Goal: Task Accomplishment & Management: Complete application form

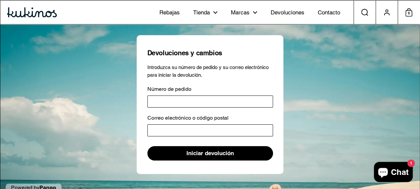
click at [245, 105] on input "Número de pedido" at bounding box center [210, 101] width 126 height 12
type input "*"
type input "******"
click at [212, 127] on input "Correo electrónico o código postal" at bounding box center [210, 130] width 126 height 12
type input "**********"
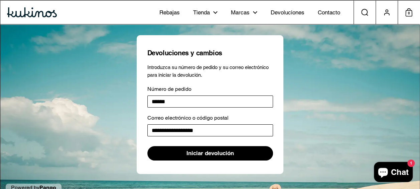
click at [208, 157] on span "Iniciar devolución" at bounding box center [210, 153] width 47 height 14
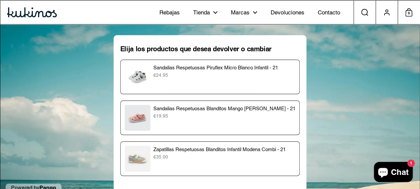
click at [180, 150] on p "Zapatillas Respetuosas Blanditos Infantil Modena Combi - 21" at bounding box center [224, 149] width 142 height 8
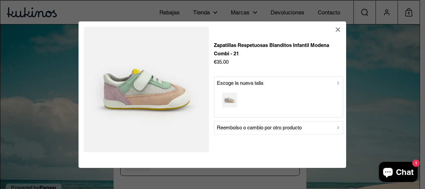
click at [287, 128] on p "Reembolso o cambio por otro producto" at bounding box center [259, 127] width 85 height 8
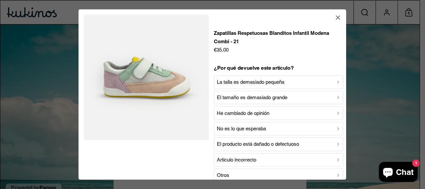
click at [266, 82] on p "La talla es demasiado pequeña" at bounding box center [251, 82] width 68 height 8
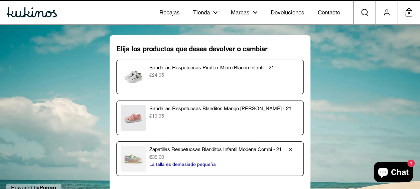
scroll to position [46, 0]
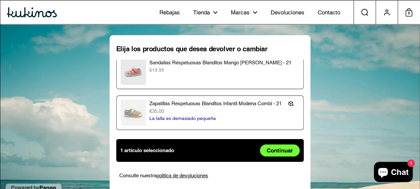
click at [270, 151] on span "Continuar" at bounding box center [280, 149] width 26 height 11
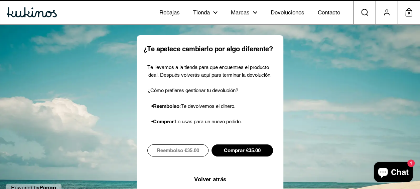
click at [185, 152] on span "Reembolso €35.00" at bounding box center [178, 149] width 42 height 11
click at [256, 154] on span "Comprar €35.00" at bounding box center [242, 149] width 37 height 11
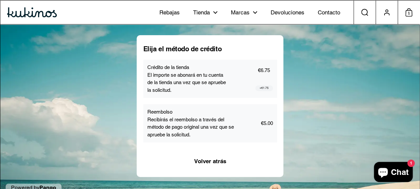
click at [266, 88] on span "+ €1.75" at bounding box center [264, 87] width 9 height 5
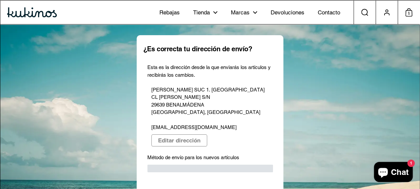
scroll to position [21, 0]
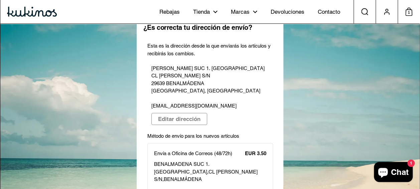
click at [205, 175] on div "Envía a Oficina de Correos (48/72h) EUR 3.50 BENALMADENA SUC 1. [GEOGRAPHIC_DAT…" at bounding box center [210, 169] width 112 height 41
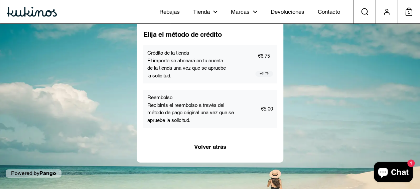
scroll to position [15, 0]
click at [249, 106] on div "Reembolso Recibirás el reembolso a través del método de pago original una vez q…" at bounding box center [210, 108] width 126 height 30
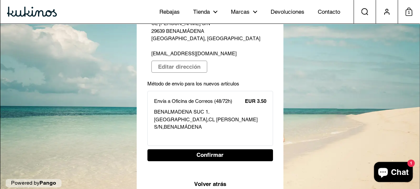
scroll to position [76, 0]
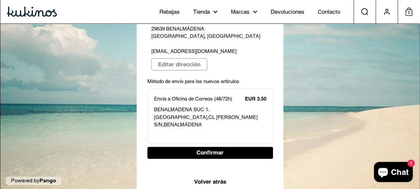
click at [225, 147] on span "Confirmar" at bounding box center [210, 152] width 112 height 11
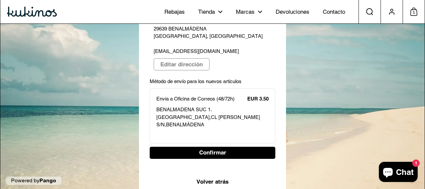
select select "**"
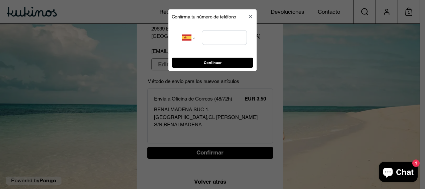
click at [254, 15] on button "button" at bounding box center [250, 17] width 8 height 8
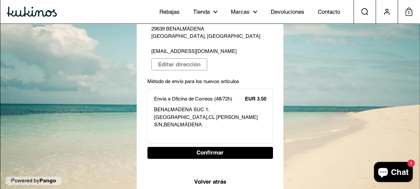
click at [224, 147] on span "Confirmar" at bounding box center [210, 152] width 112 height 11
click at [218, 147] on span "Confirmar" at bounding box center [210, 152] width 27 height 11
click at [228, 147] on span "Confirmar" at bounding box center [210, 152] width 112 height 11
drag, startPoint x: 228, startPoint y: 142, endPoint x: 230, endPoint y: 113, distance: 28.9
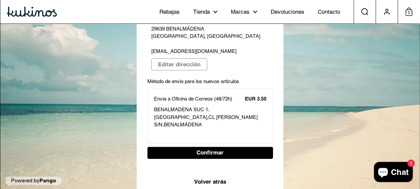
click at [230, 113] on div "Esta es la dirección desde la que enviarás los artículos y recibirás los cambio…" at bounding box center [210, 73] width 126 height 170
click at [230, 113] on p "BENALMADENA SUC 1. [GEOGRAPHIC_DATA] , [GEOGRAPHIC_DATA] [PERSON_NAME] S/N , [G…" at bounding box center [210, 117] width 112 height 23
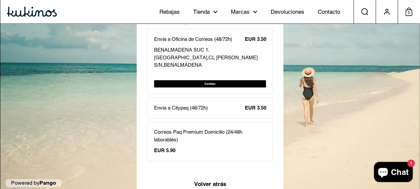
scroll to position [137, 0]
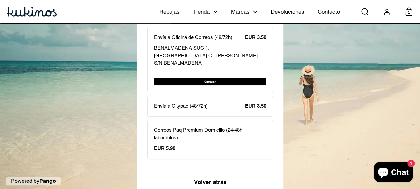
click at [215, 102] on div "Envía a Citypaq (48/72h) EUR 3.50" at bounding box center [210, 106] width 112 height 8
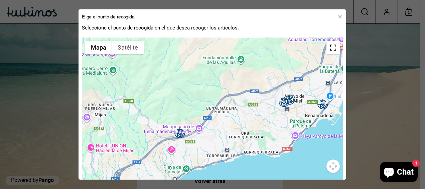
click at [339, 17] on icon "button" at bounding box center [340, 16] width 3 height 3
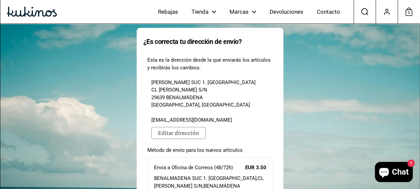
scroll to position [137, 0]
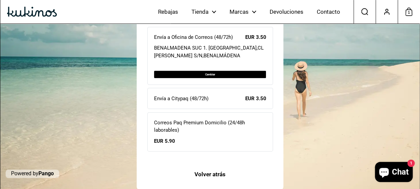
click at [215, 173] on span "Volver atrás" at bounding box center [210, 173] width 31 height 11
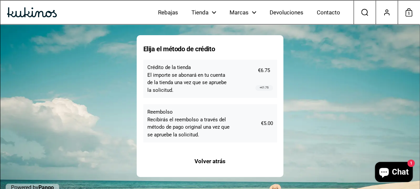
click at [238, 130] on div "Reembolso Recibirás el reembolso a través del método de pago original una vez q…" at bounding box center [210, 123] width 126 height 30
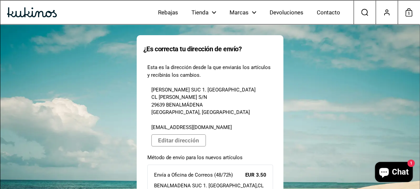
scroll to position [76, 0]
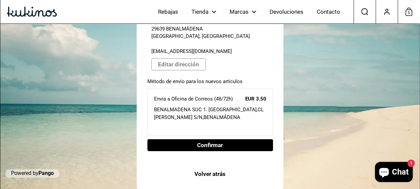
click at [232, 106] on p "BENALMADENA SUC 1. [GEOGRAPHIC_DATA] , [GEOGRAPHIC_DATA] [PERSON_NAME] S/N , [G…" at bounding box center [210, 113] width 112 height 15
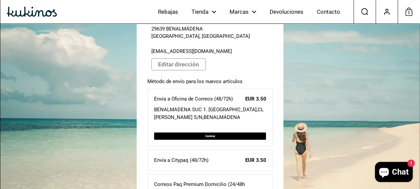
click at [232, 106] on p "BENALMADENA SUC 1. [GEOGRAPHIC_DATA] , [GEOGRAPHIC_DATA] [PERSON_NAME] S/N , [G…" at bounding box center [210, 113] width 112 height 15
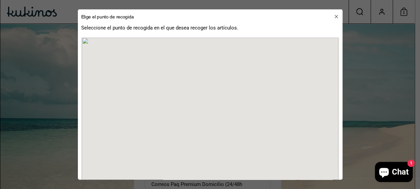
click at [232, 106] on body "Saltar al contenido [GEOGRAPHIC_DATA] [GEOGRAPHIC_DATA] [GEOGRAPHIC_DATA] Todos…" at bounding box center [207, 87] width 415 height 327
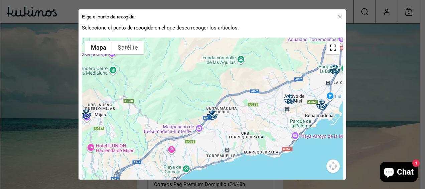
click at [338, 17] on icon "button" at bounding box center [341, 17] width 6 height 6
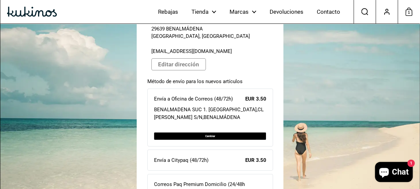
scroll to position [137, 0]
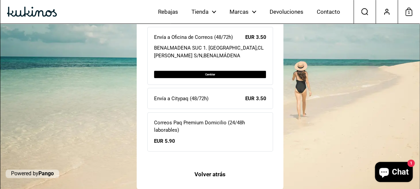
click at [195, 174] on span "Volver atrás" at bounding box center [210, 173] width 31 height 11
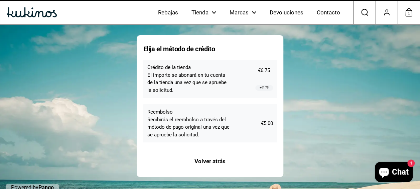
click at [210, 120] on p "Recibirás el reembolso a través del método de pago original una vez que se apru…" at bounding box center [191, 127] width 88 height 23
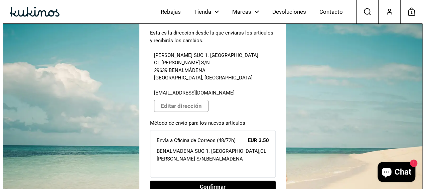
scroll to position [76, 0]
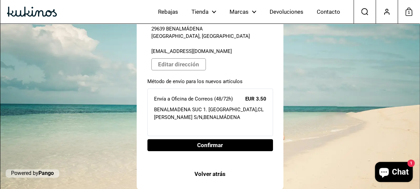
click at [225, 140] on span "Confirmar" at bounding box center [210, 144] width 112 height 11
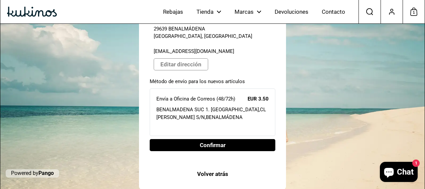
select select "**"
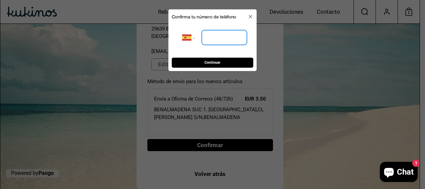
click at [217, 37] on input "tel" at bounding box center [224, 37] width 45 height 15
type input "**********"
click at [225, 63] on span "Continuar" at bounding box center [212, 62] width 71 height 9
